Goal: Find specific page/section: Find specific page/section

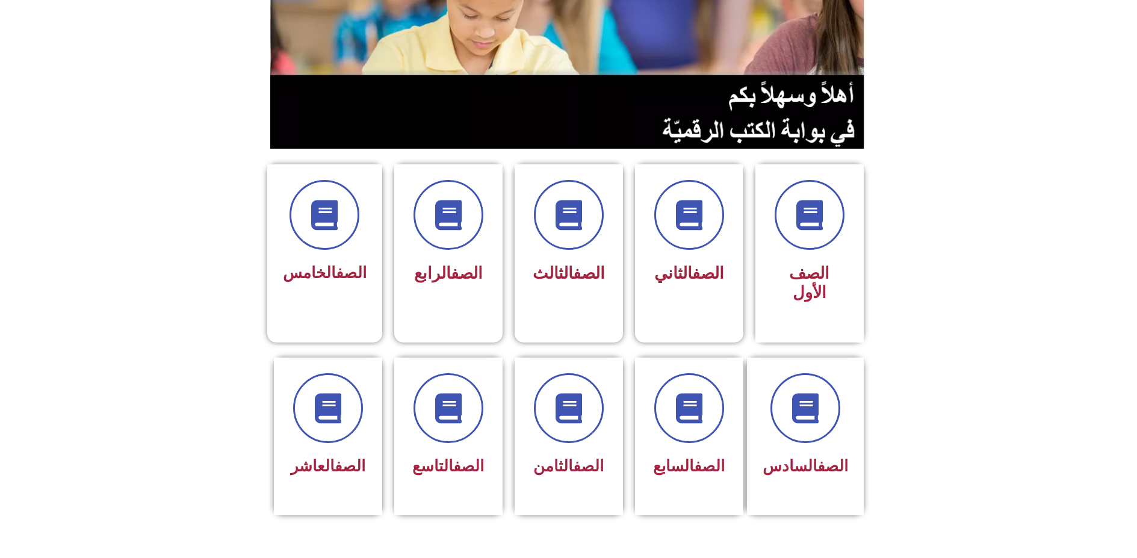
scroll to position [181, 0]
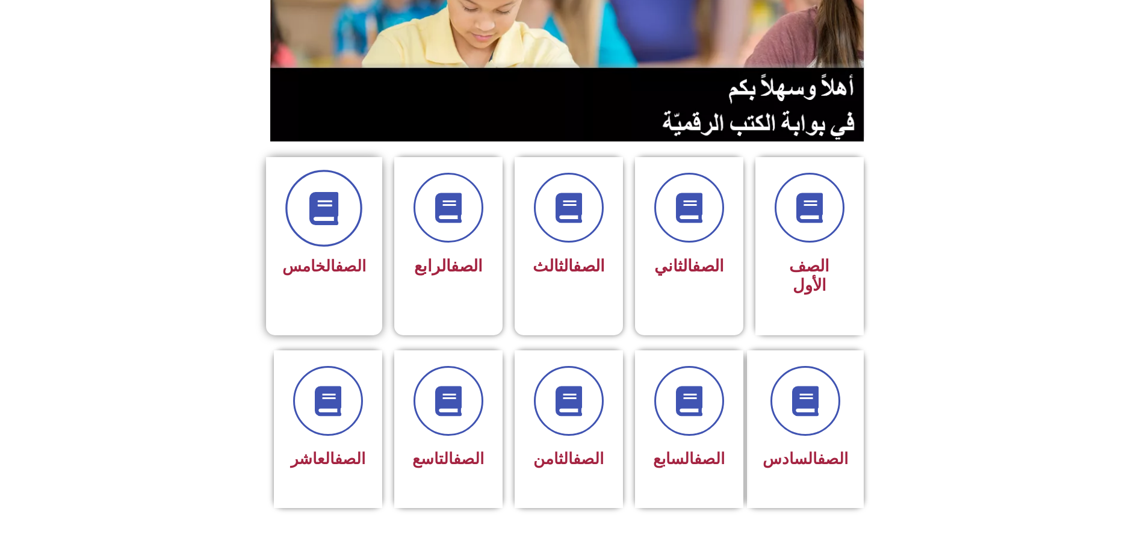
click at [329, 192] on icon at bounding box center [324, 208] width 33 height 33
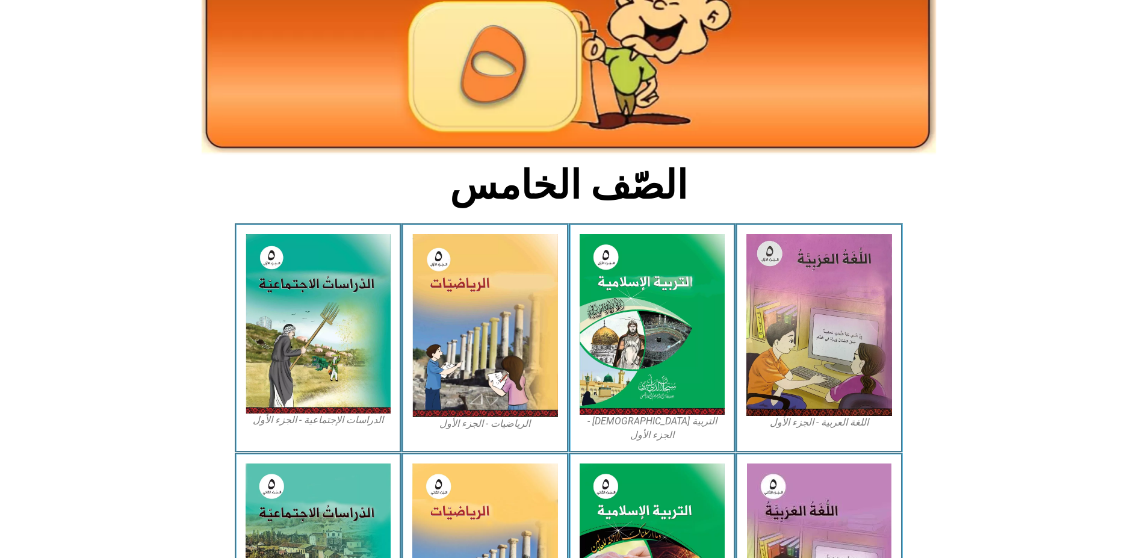
scroll to position [181, 0]
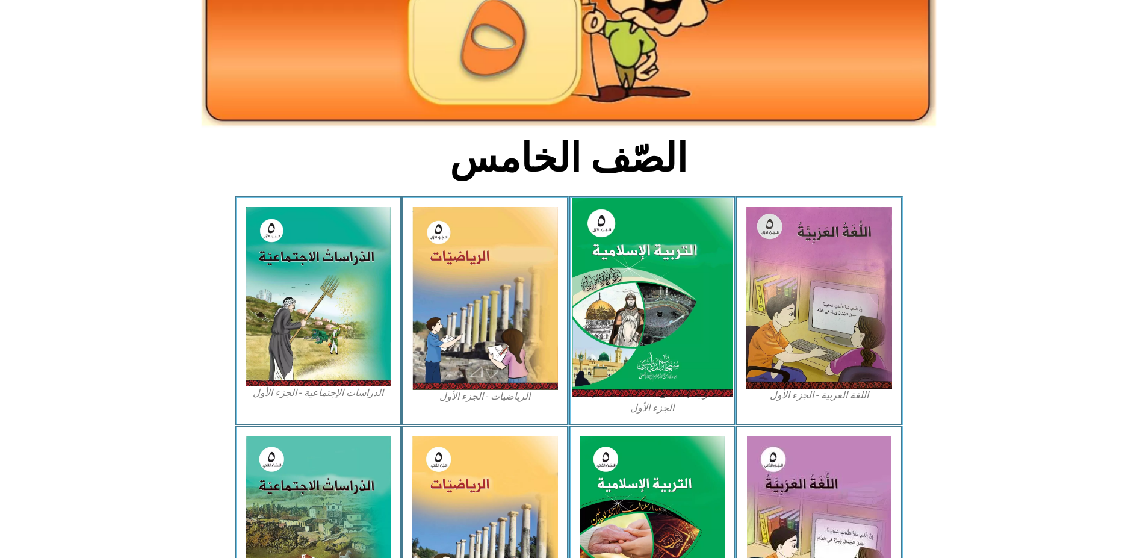
click at [620, 250] on img at bounding box center [652, 297] width 160 height 199
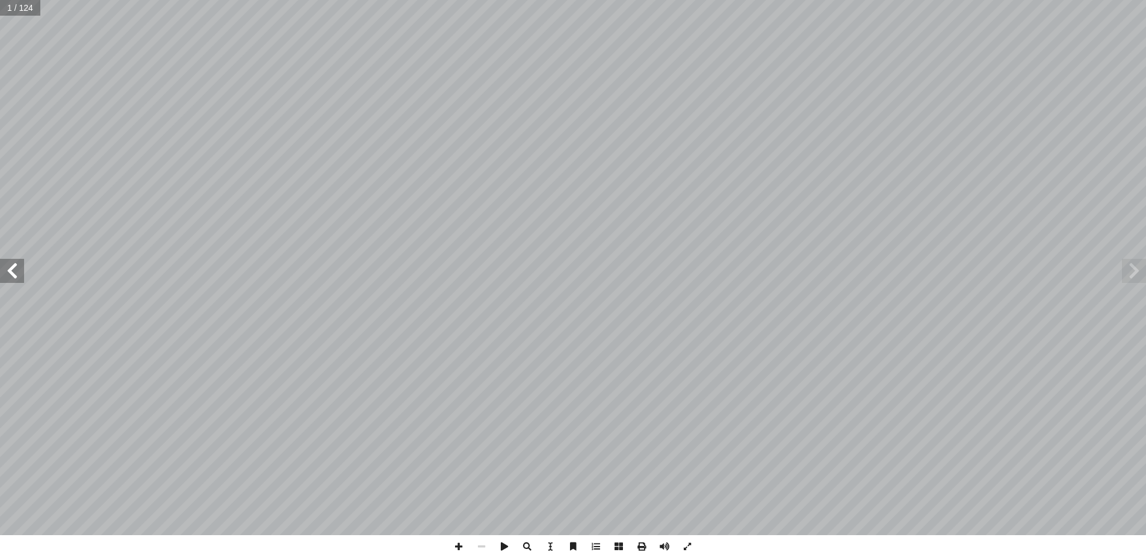
click at [9, 270] on span at bounding box center [12, 271] width 24 height 24
click at [1128, 270] on span at bounding box center [1134, 271] width 24 height 24
click at [13, 264] on span at bounding box center [12, 271] width 24 height 24
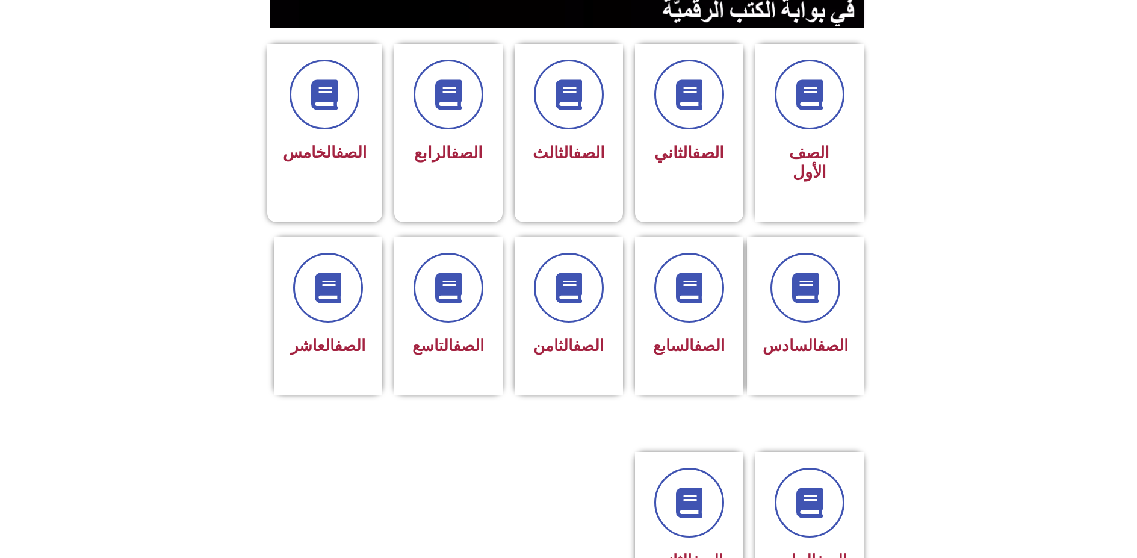
scroll to position [301, 0]
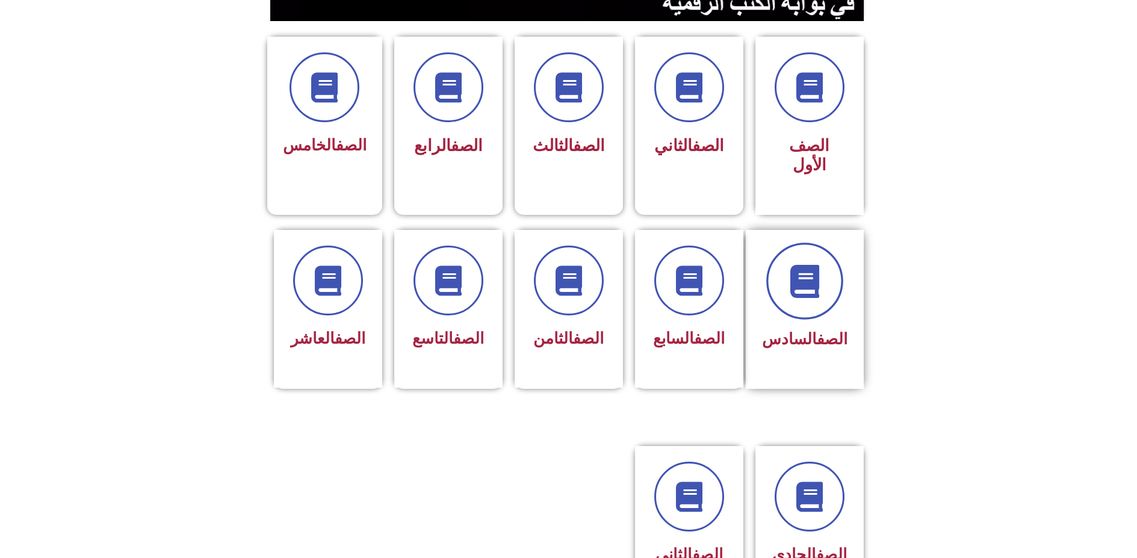
click at [807, 264] on icon at bounding box center [804, 280] width 33 height 33
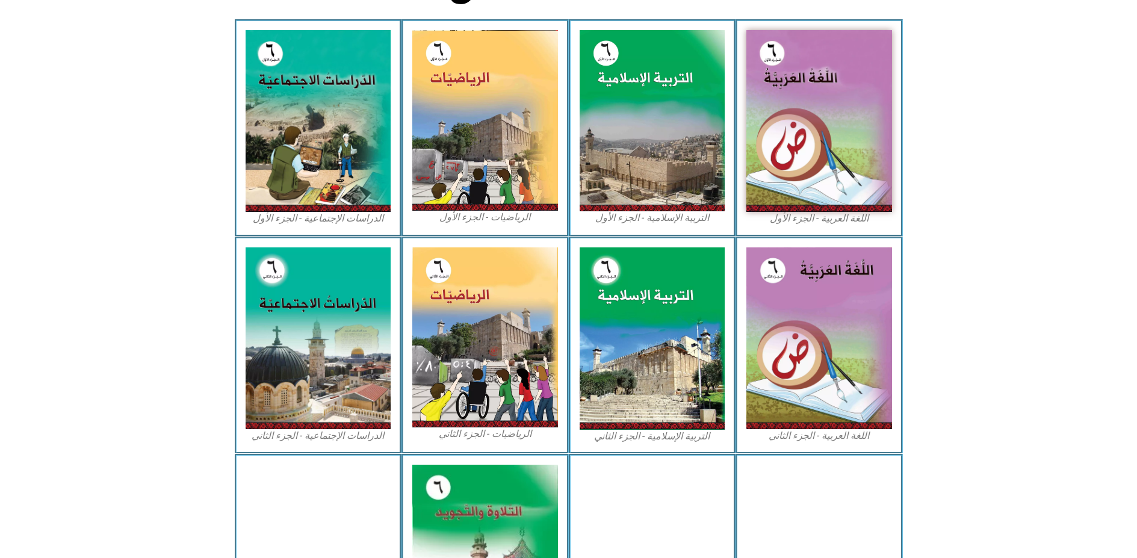
scroll to position [361, 0]
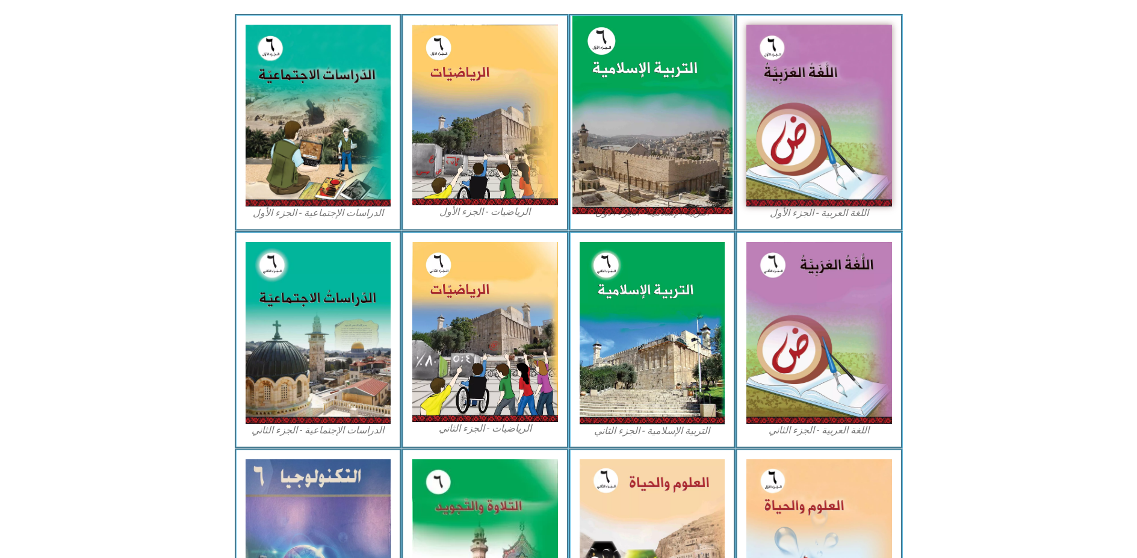
click at [632, 53] on img at bounding box center [652, 115] width 160 height 199
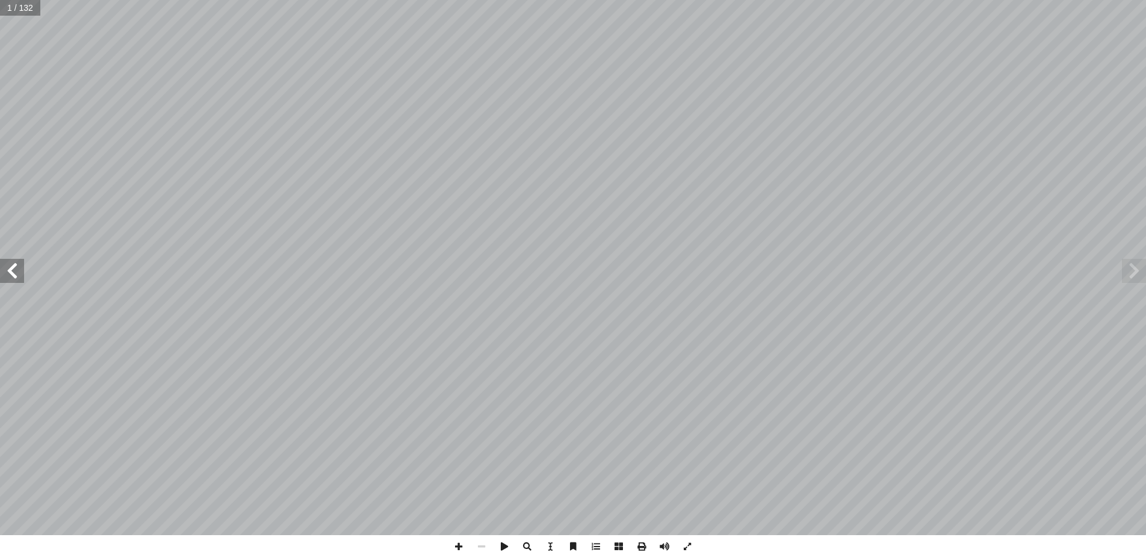
click at [14, 269] on span at bounding box center [12, 271] width 24 height 24
click at [14, 268] on span at bounding box center [12, 271] width 24 height 24
